Goal: Go to known website: Go to known website

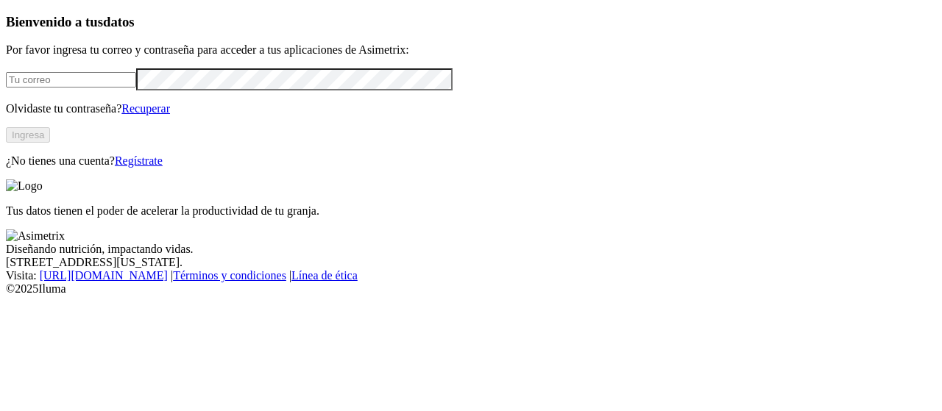
type input "[EMAIL_ADDRESS][PERSON_NAME][DOMAIN_NAME]"
click at [50, 143] on button "Ingresa" at bounding box center [28, 134] width 44 height 15
